Goal: Information Seeking & Learning: Learn about a topic

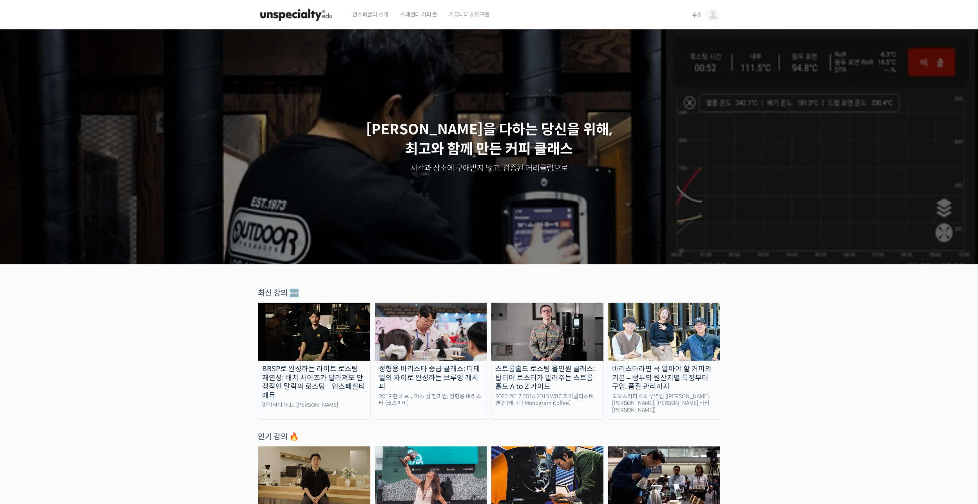
click at [699, 14] on span "우동" at bounding box center [697, 14] width 10 height 7
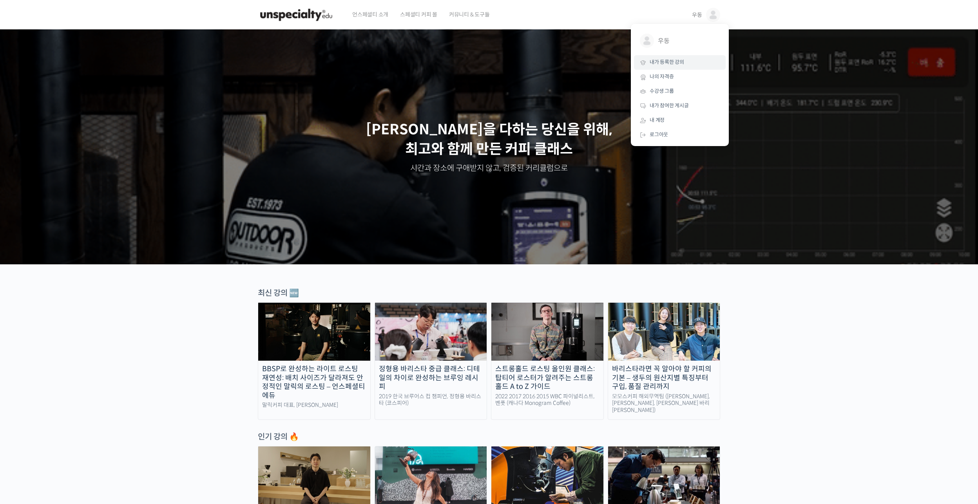
click at [684, 60] on link "내가 등록한 강의" at bounding box center [680, 62] width 92 height 14
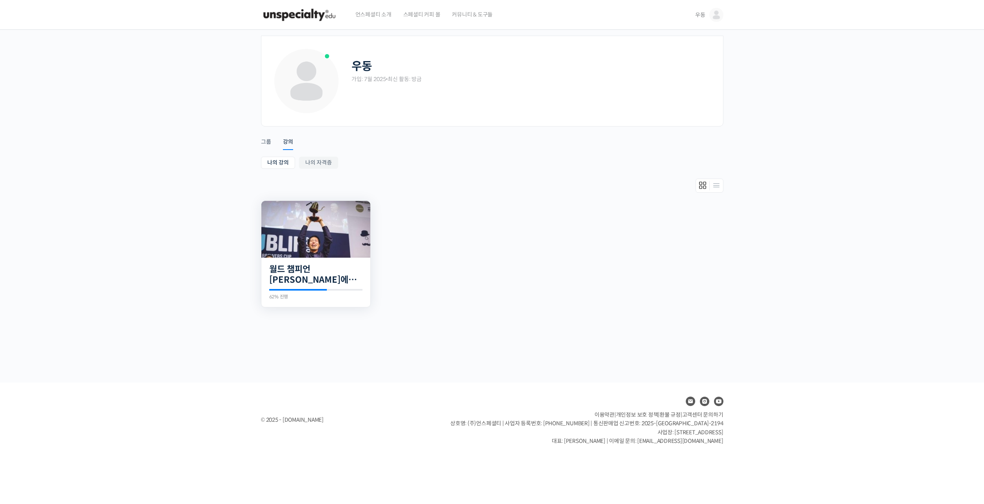
click at [324, 258] on div "29개의 수업 월드 챔피언 테츠 카스야에게 차근차근 배우는 브루잉의 기본기 62% 진행 최근 활동: 2025년 08월 24일 9:30 오후 테…" at bounding box center [315, 283] width 109 height 50
click at [341, 230] on img at bounding box center [315, 229] width 109 height 57
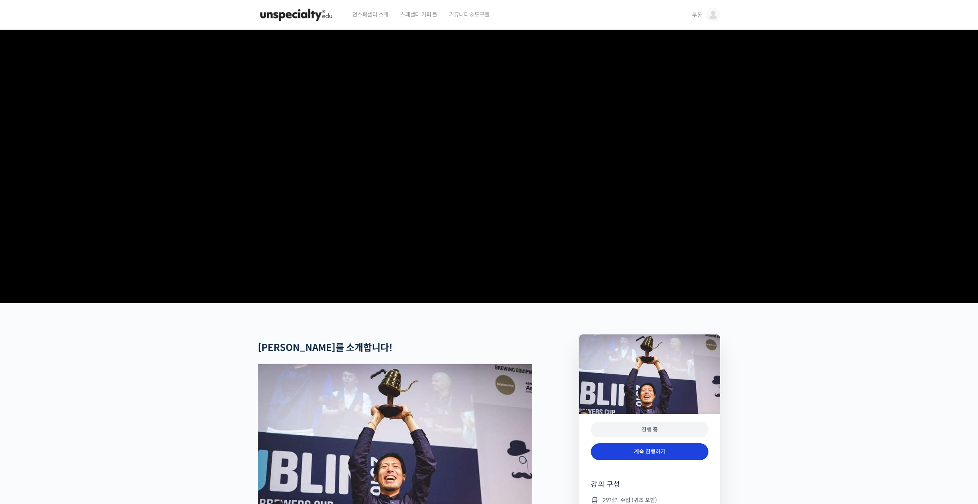
click at [645, 460] on link "계속 진행하기" at bounding box center [650, 451] width 118 height 17
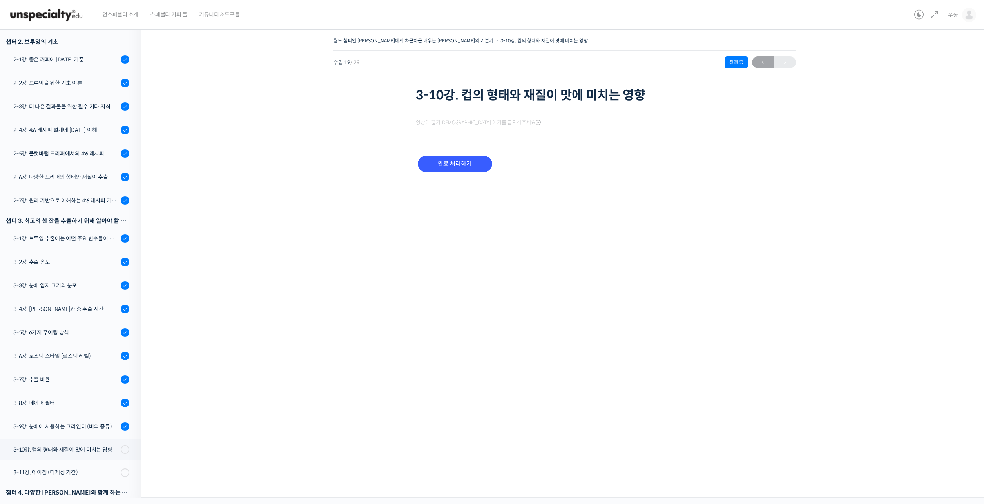
scroll to position [383, 0]
